Goal: Transaction & Acquisition: Purchase product/service

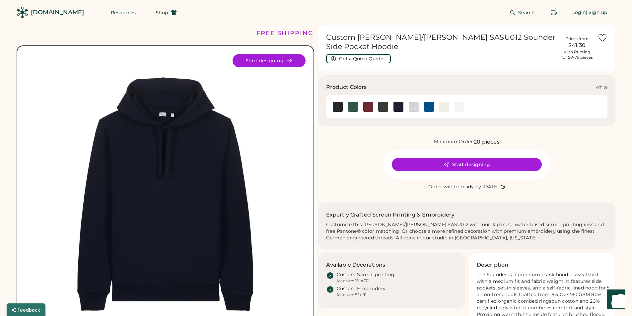
click at [458, 102] on img at bounding box center [459, 107] width 10 height 10
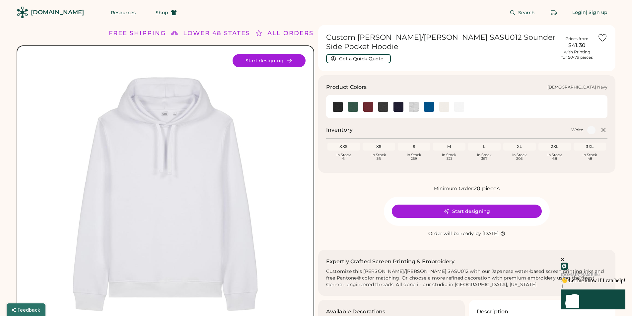
click at [398, 102] on img at bounding box center [398, 107] width 10 height 10
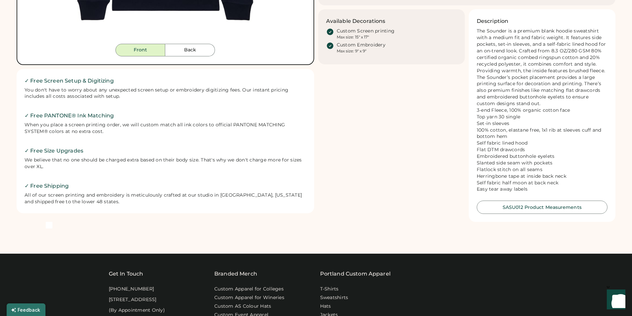
scroll to position [299, 0]
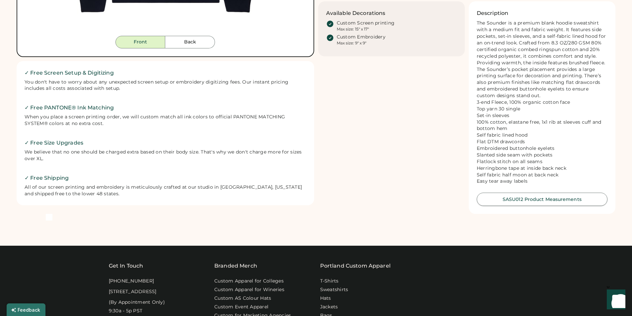
click at [500, 201] on button "SASU012 Product Measurements" at bounding box center [542, 199] width 131 height 13
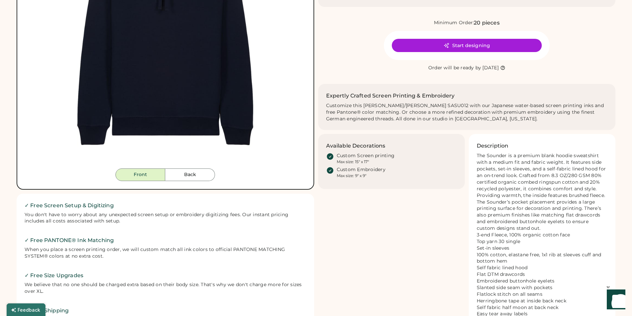
scroll to position [33, 0]
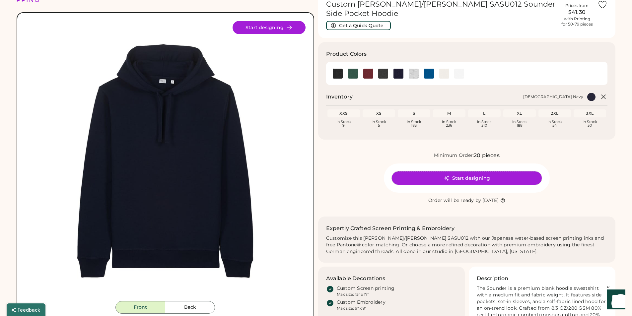
click at [437, 174] on button "Start designing" at bounding box center [467, 177] width 150 height 13
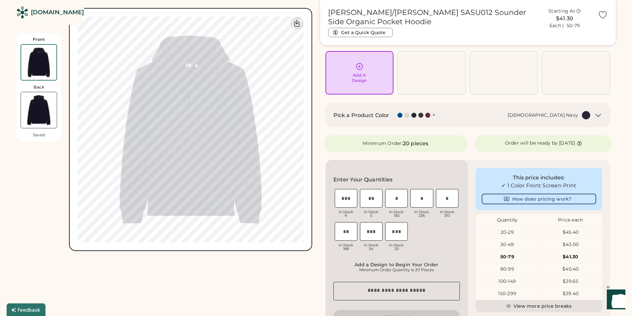
scroll to position [66, 0]
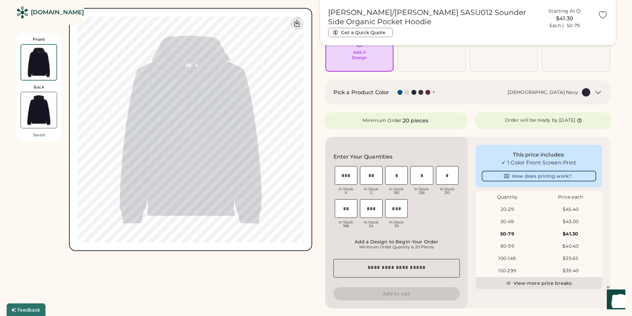
click at [344, 213] on input "input" at bounding box center [346, 208] width 23 height 19
type input "*"
click at [396, 174] on input "input" at bounding box center [396, 175] width 23 height 19
type input "*"
click at [445, 225] on div "XXS In Stock 9 XS In Stock 5 S In Stock 183 M In Stock 236 L In Stock 310 XL In…" at bounding box center [396, 198] width 126 height 66
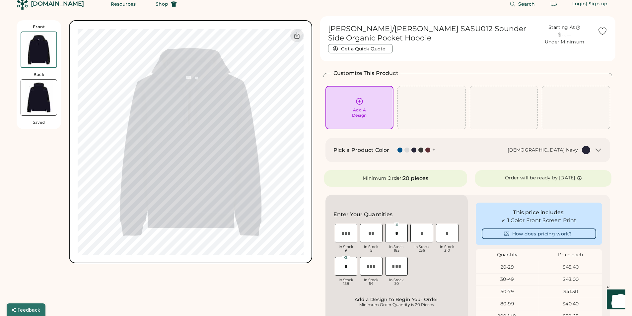
scroll to position [0, 0]
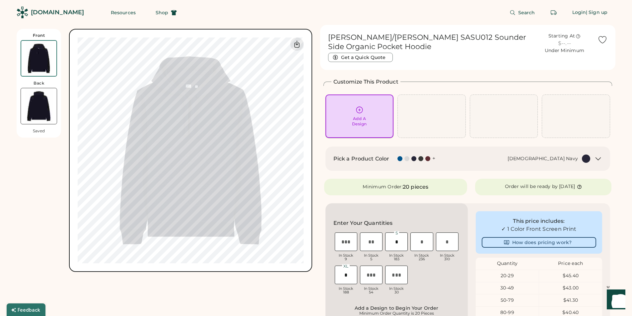
click at [353, 116] on div "Add A Design" at bounding box center [359, 121] width 15 height 11
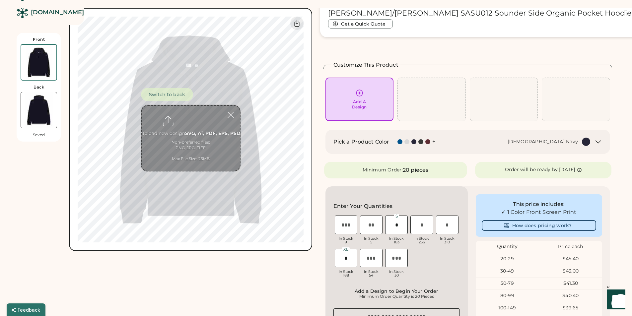
scroll to position [29, 0]
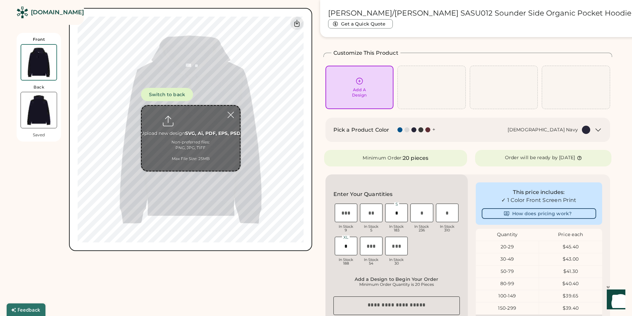
click at [198, 129] on input "file" at bounding box center [191, 138] width 98 height 65
type input "**********"
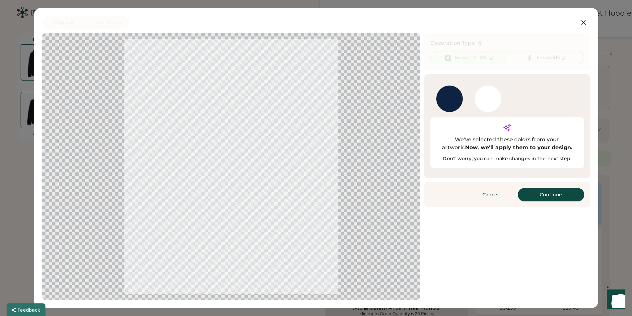
click at [553, 188] on button "Continue" at bounding box center [551, 194] width 66 height 13
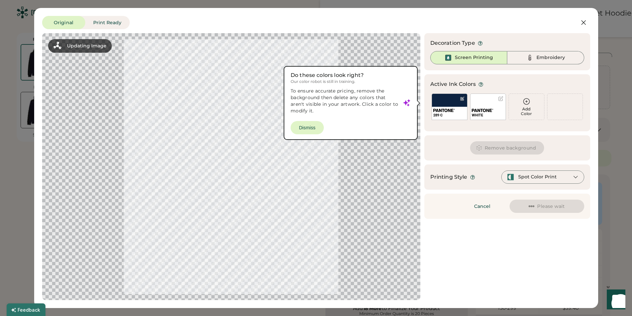
click at [532, 57] on img at bounding box center [530, 58] width 8 height 8
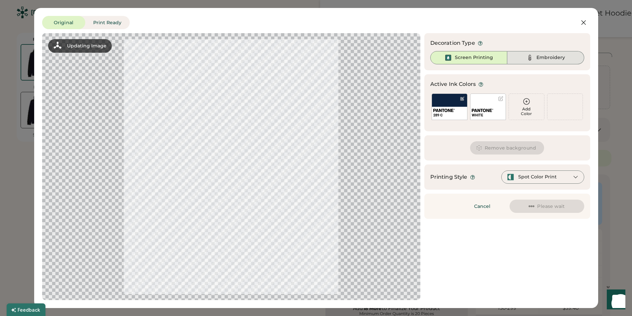
click at [534, 58] on img at bounding box center [530, 58] width 8 height 8
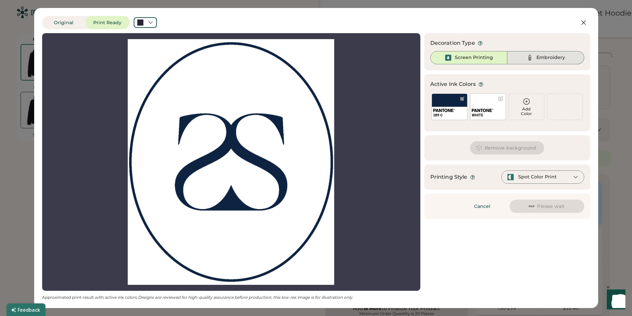
click at [559, 58] on div "Embroidery" at bounding box center [550, 57] width 29 height 7
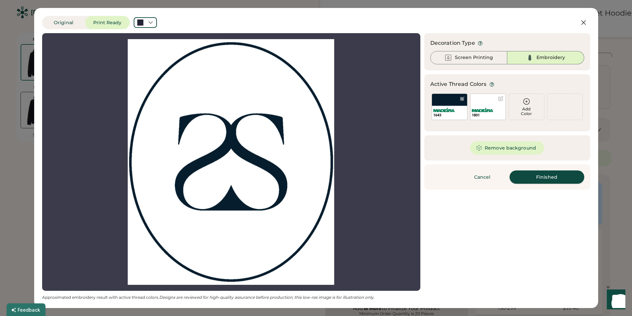
click at [543, 179] on button "Finished" at bounding box center [546, 176] width 75 height 13
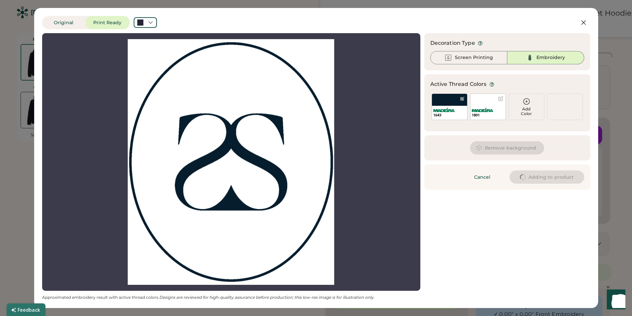
type input "****"
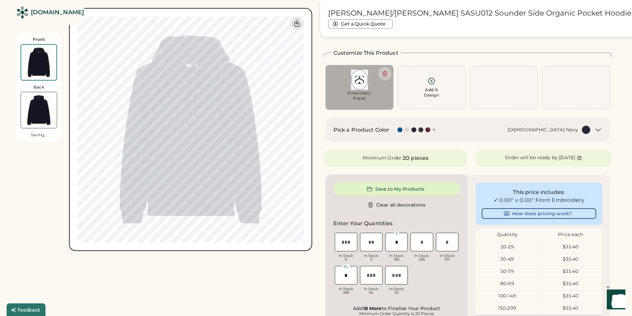
type input "****"
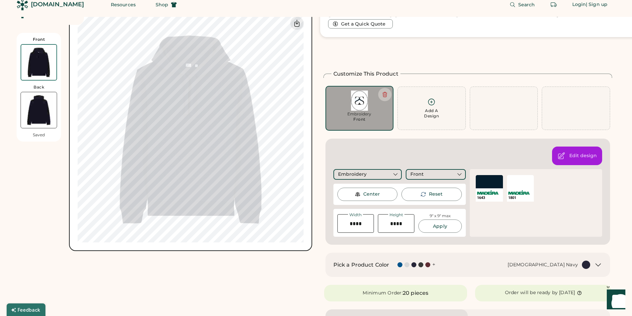
scroll to position [0, 0]
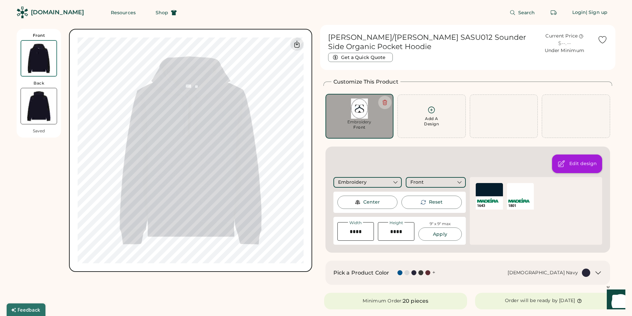
click at [575, 166] on div "Edit design" at bounding box center [583, 164] width 28 height 7
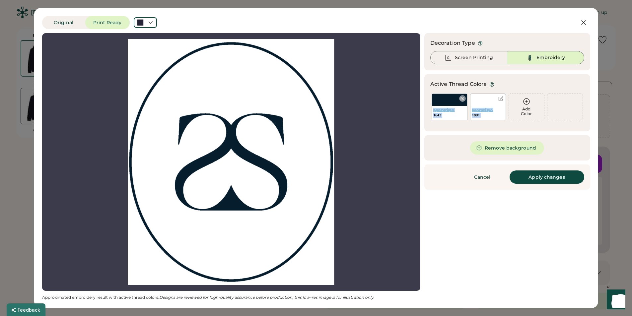
drag, startPoint x: 456, startPoint y: 104, endPoint x: 516, endPoint y: 107, distance: 59.4
click at [516, 107] on div "Add Color 1643 1801 Add Color" at bounding box center [507, 106] width 154 height 29
click at [438, 138] on div "Remove background" at bounding box center [507, 147] width 166 height 25
click at [463, 99] on div at bounding box center [462, 98] width 5 height 5
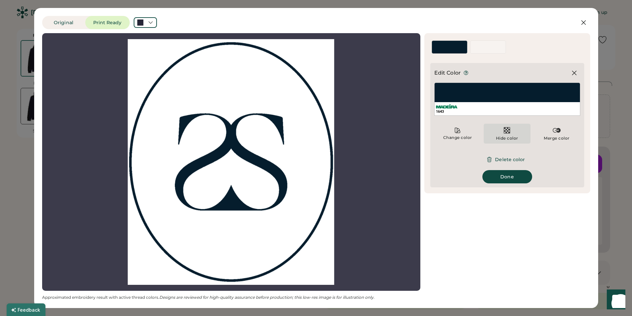
click at [507, 127] on img at bounding box center [507, 130] width 8 height 8
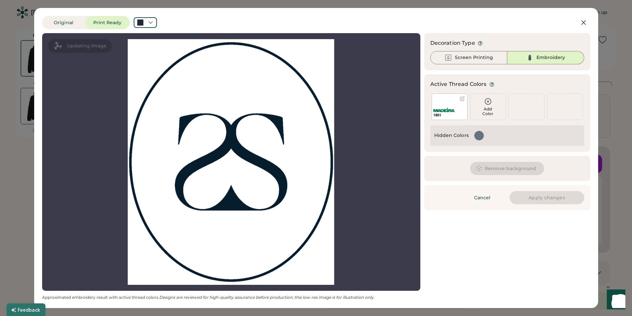
click at [541, 198] on button "Apply changes" at bounding box center [546, 197] width 75 height 13
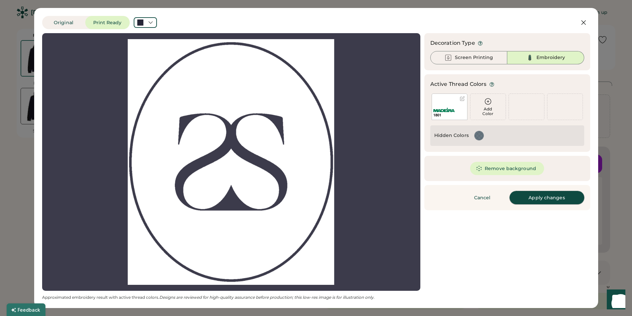
click at [539, 197] on button "Apply changes" at bounding box center [546, 197] width 75 height 13
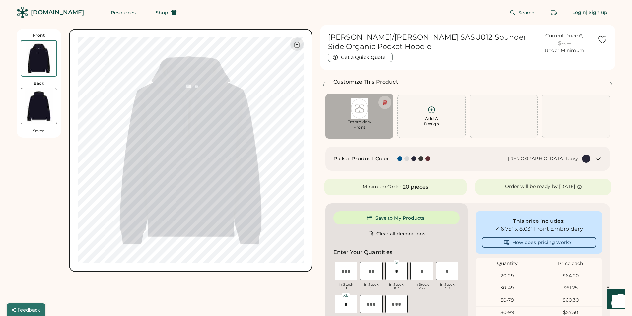
type input "****"
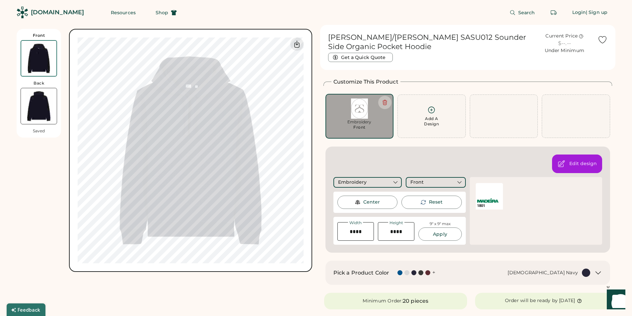
type input "****"
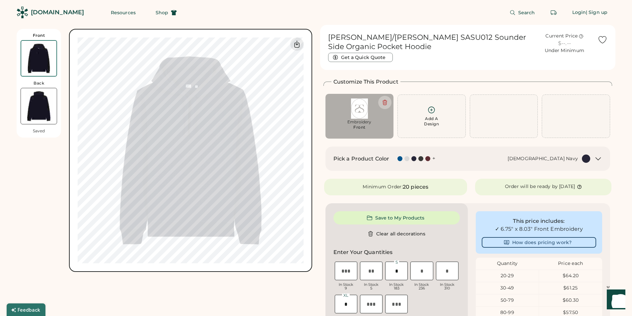
type input "****"
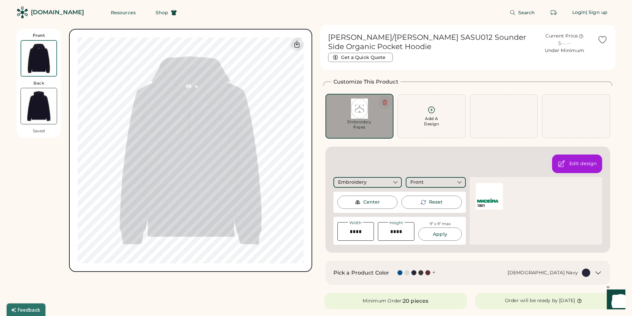
click at [384, 103] on icon at bounding box center [385, 102] width 4 height 5
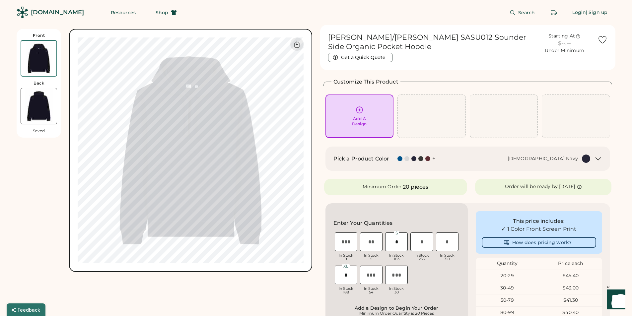
click at [362, 118] on div "Add A Design" at bounding box center [359, 121] width 15 height 11
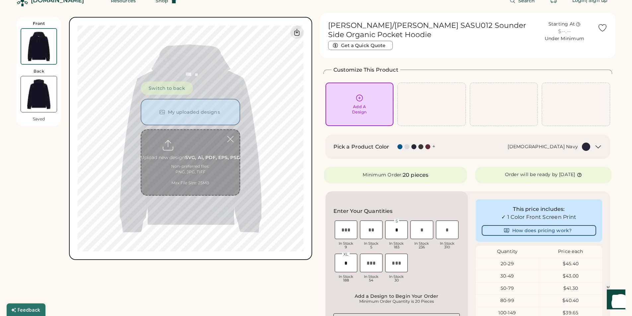
scroll to position [29, 0]
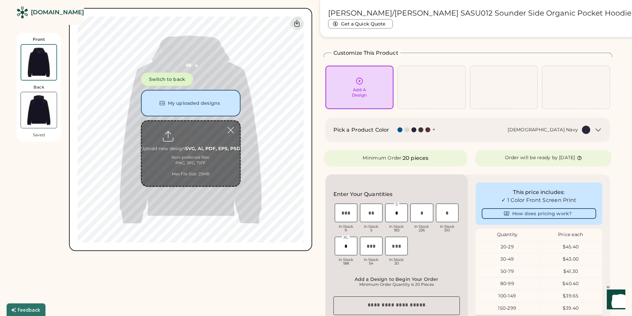
click at [186, 153] on input "file" at bounding box center [191, 153] width 98 height 65
type input "**********"
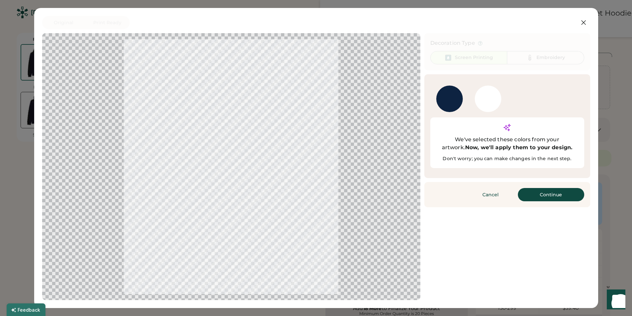
click at [490, 100] on div "WHITE" at bounding box center [488, 99] width 27 height 27
click at [548, 188] on button "Continue" at bounding box center [551, 194] width 66 height 13
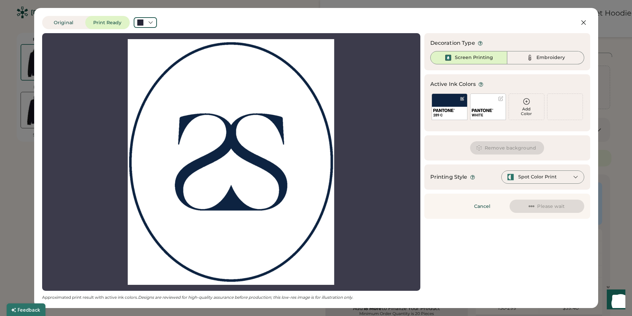
click at [548, 172] on div "Spot Color Print" at bounding box center [542, 176] width 83 height 13
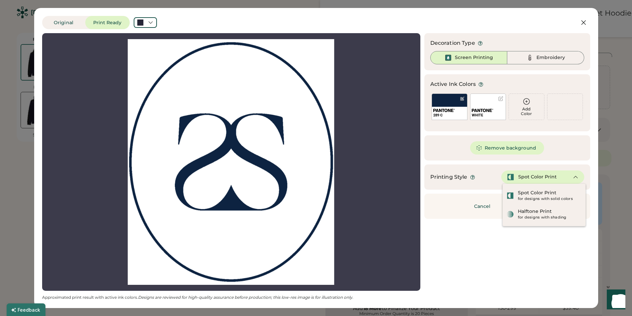
click at [548, 174] on div "Spot Color Print" at bounding box center [537, 177] width 38 height 7
click at [498, 173] on div "Printing Style Spot Color Print" at bounding box center [507, 176] width 154 height 13
click at [527, 56] on img at bounding box center [530, 58] width 8 height 8
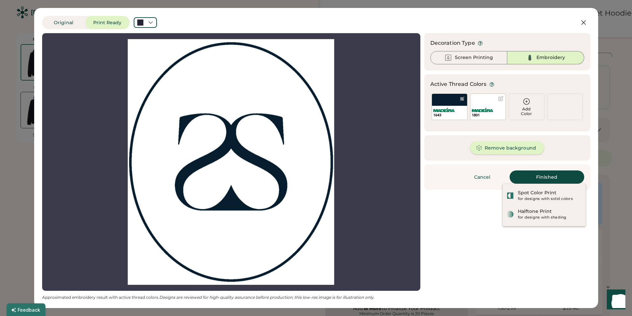
click at [515, 147] on button "Remove background" at bounding box center [507, 147] width 74 height 13
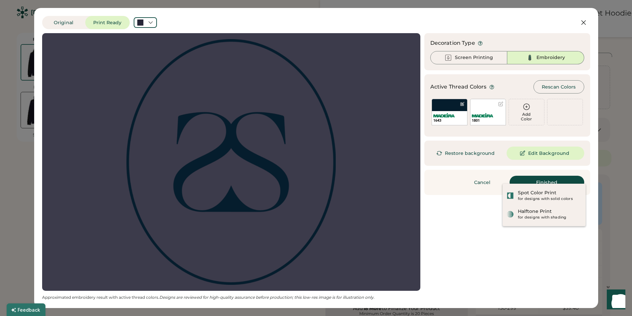
click at [441, 216] on div "Updating Image Approximated embroidery result with active thread colors. Design…" at bounding box center [316, 166] width 548 height 267
click at [462, 103] on div at bounding box center [462, 103] width 5 height 5
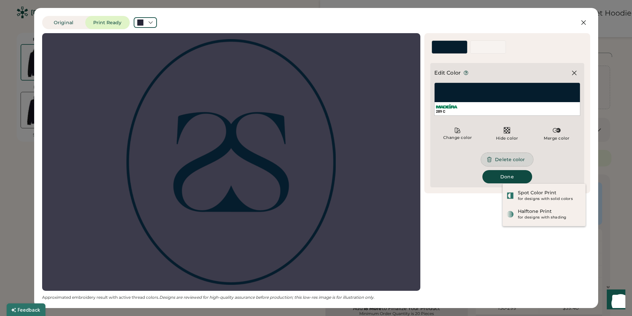
click at [505, 161] on button "Delete color" at bounding box center [507, 159] width 52 height 13
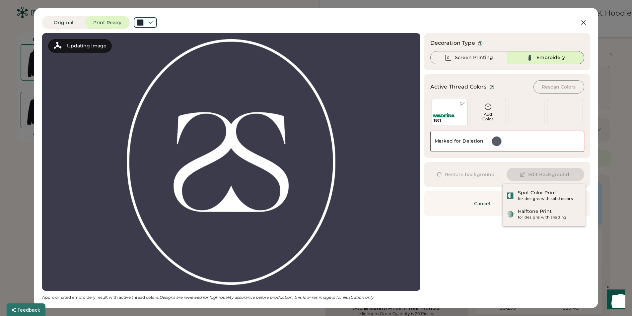
click at [480, 242] on div "Updating Image Approximated embroidery result with active thread colors. Design…" at bounding box center [316, 166] width 548 height 267
click at [527, 193] on div "Spot Color Print" at bounding box center [537, 193] width 38 height 7
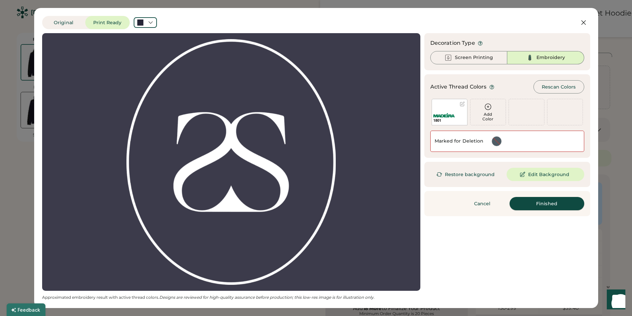
click at [532, 204] on button "Finished" at bounding box center [546, 203] width 75 height 13
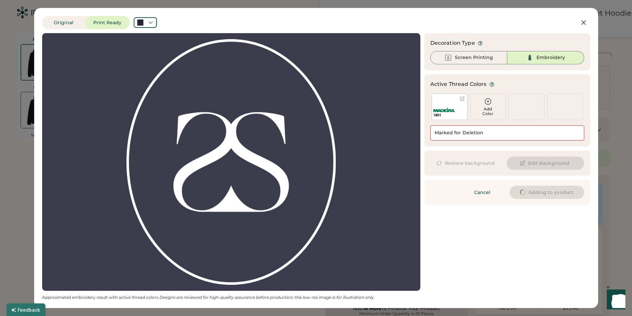
type input "****"
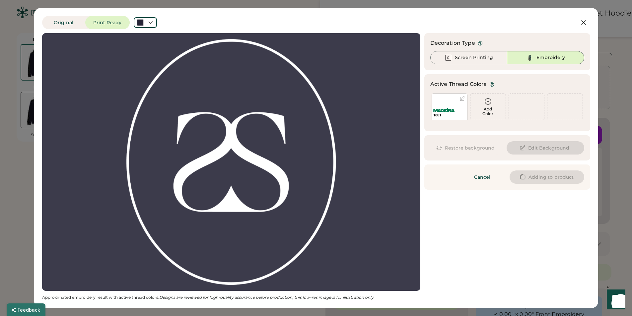
type input "****"
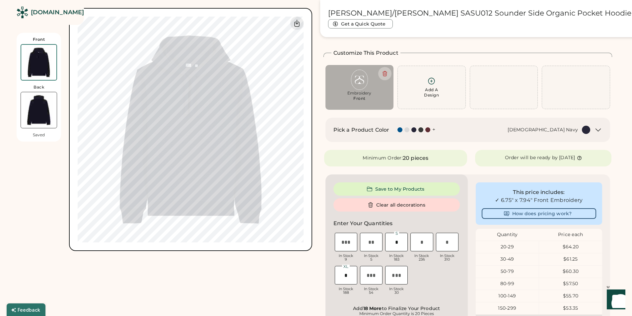
scroll to position [0, 0]
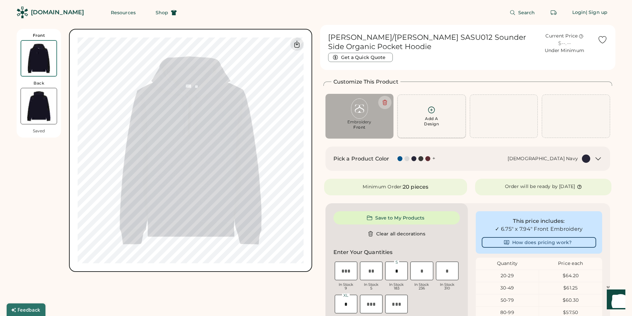
click at [426, 126] on div "Add A Design" at bounding box center [431, 121] width 15 height 11
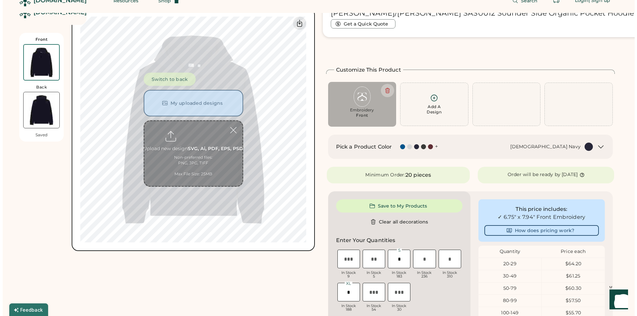
scroll to position [29, 0]
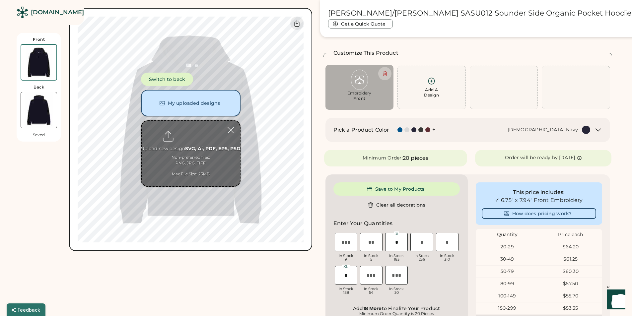
click at [201, 107] on button "My uploaded designs" at bounding box center [191, 103] width 100 height 27
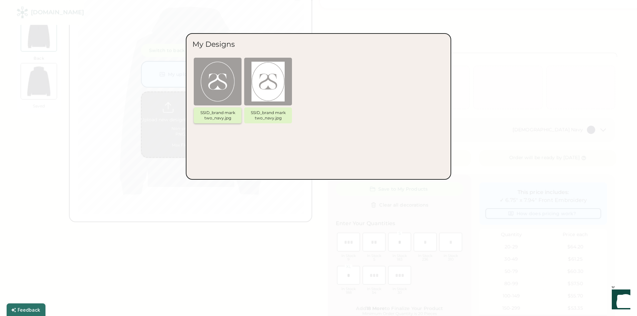
click at [213, 89] on img at bounding box center [218, 82] width 40 height 40
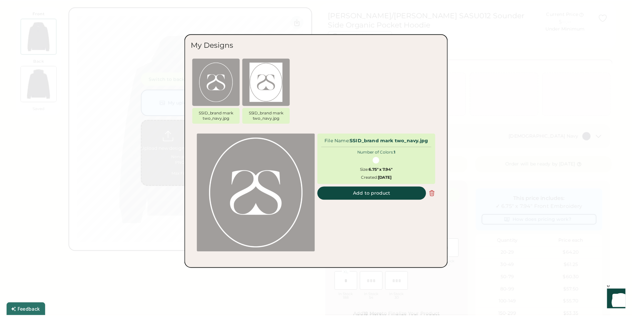
scroll to position [5, 0]
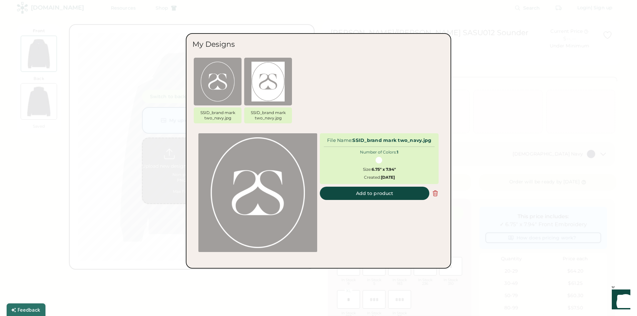
click at [378, 160] on div at bounding box center [378, 160] width 7 height 7
click at [380, 196] on button "Add to product" at bounding box center [374, 193] width 109 height 13
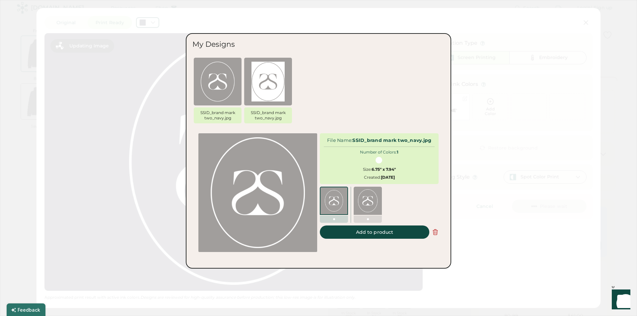
type input "****"
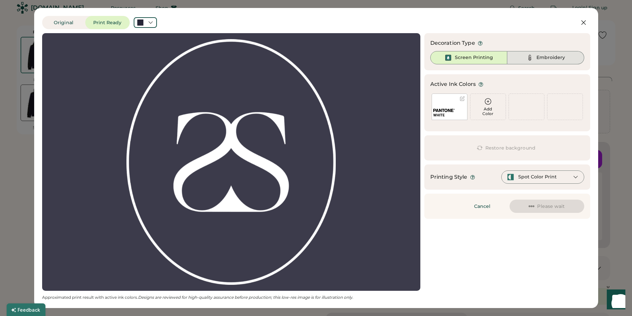
click at [544, 58] on div "Embroidery" at bounding box center [550, 57] width 29 height 7
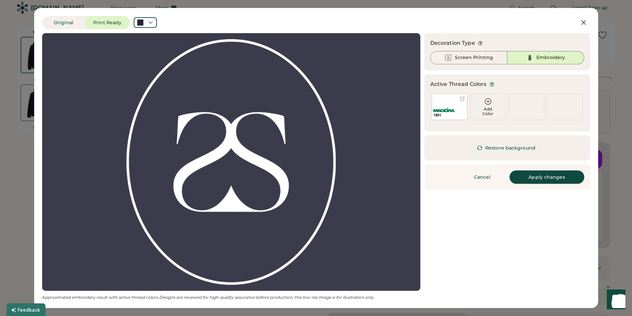
click at [531, 177] on button "Apply changes" at bounding box center [546, 176] width 75 height 13
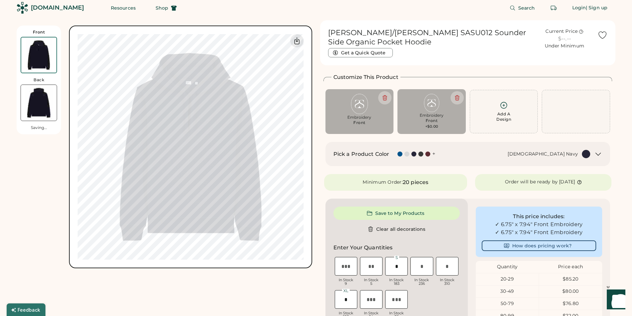
type input "****"
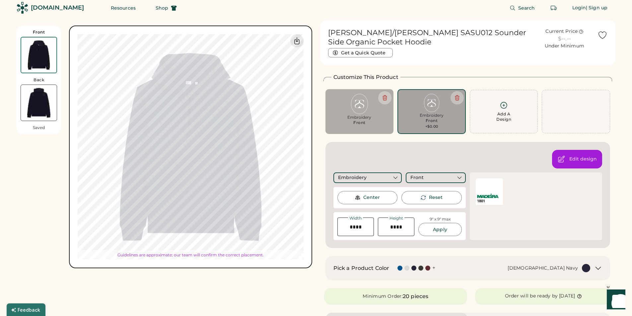
type input "****"
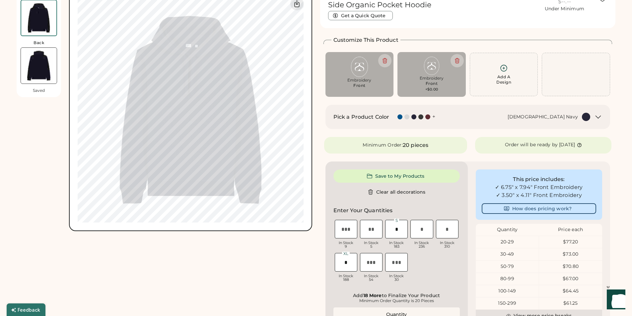
scroll to position [71, 0]
